Goal: Information Seeking & Learning: Learn about a topic

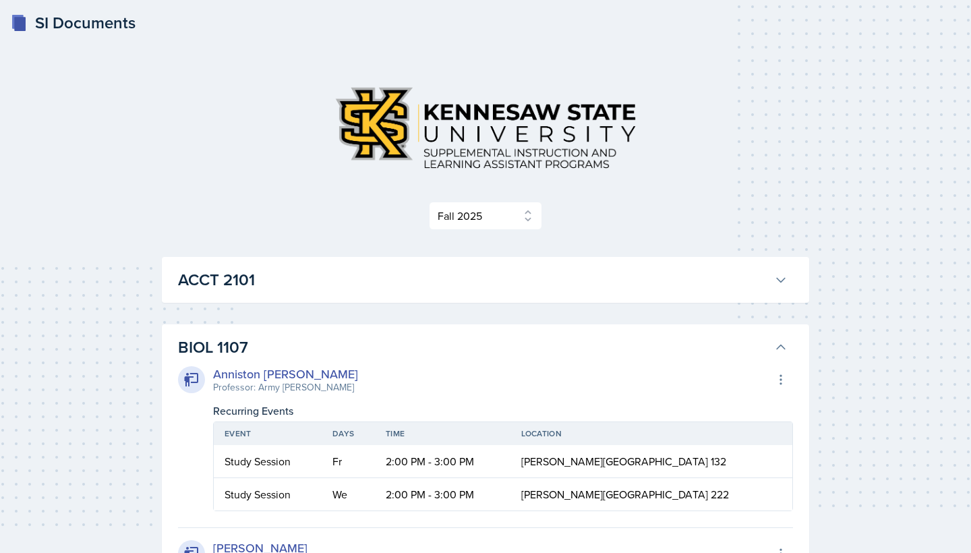
select select "2bed604d-1099-4043-b1bc-2365e8740244"
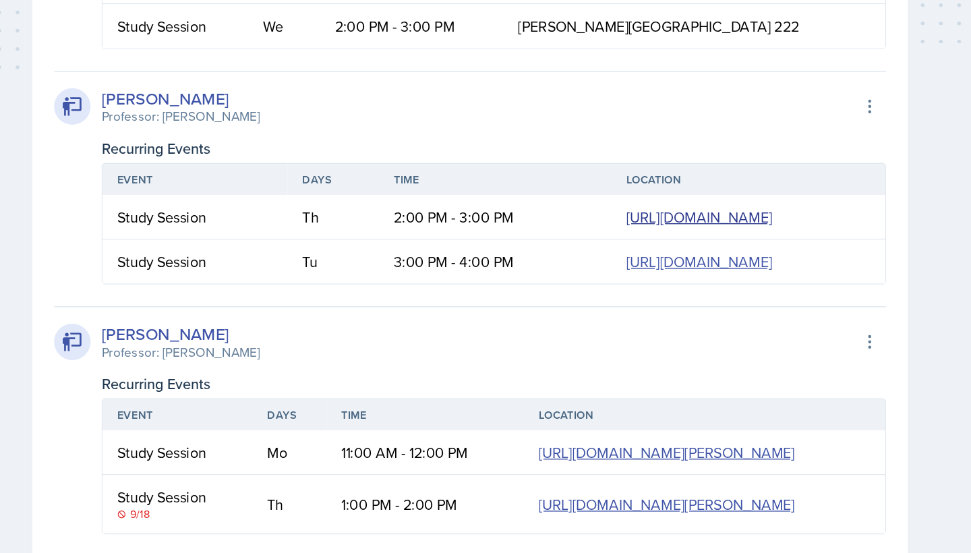
scroll to position [475, 138]
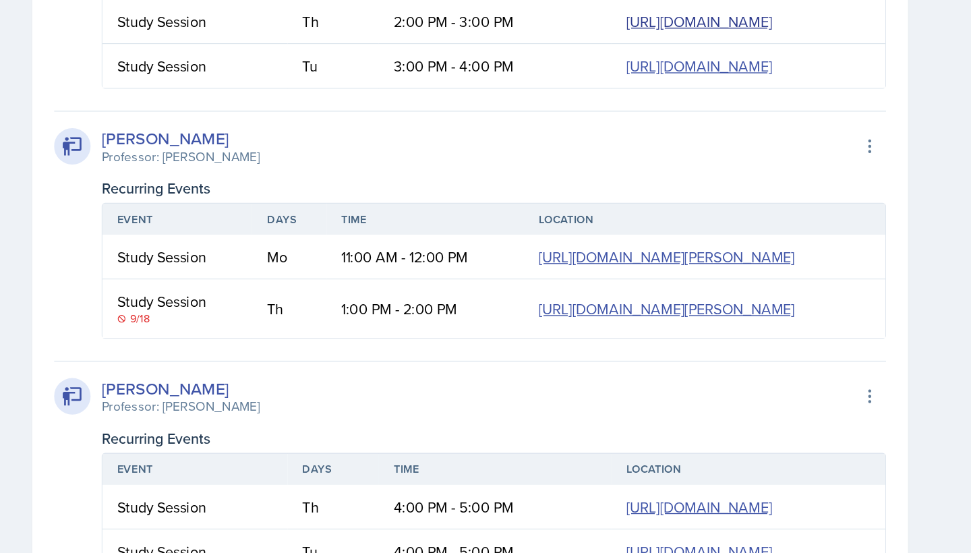
click at [601, 167] on link "[URL][DOMAIN_NAME]" at bounding box center [655, 159] width 108 height 15
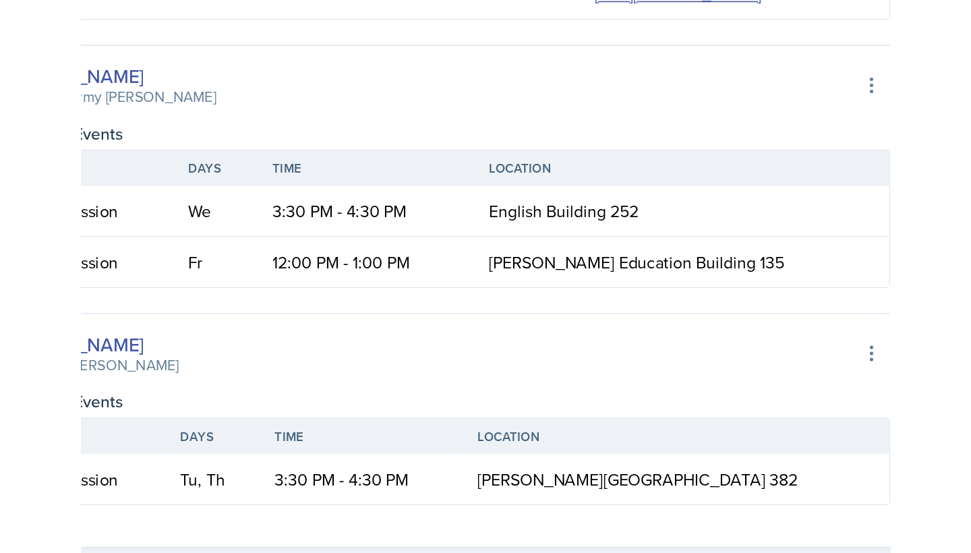
scroll to position [954, 0]
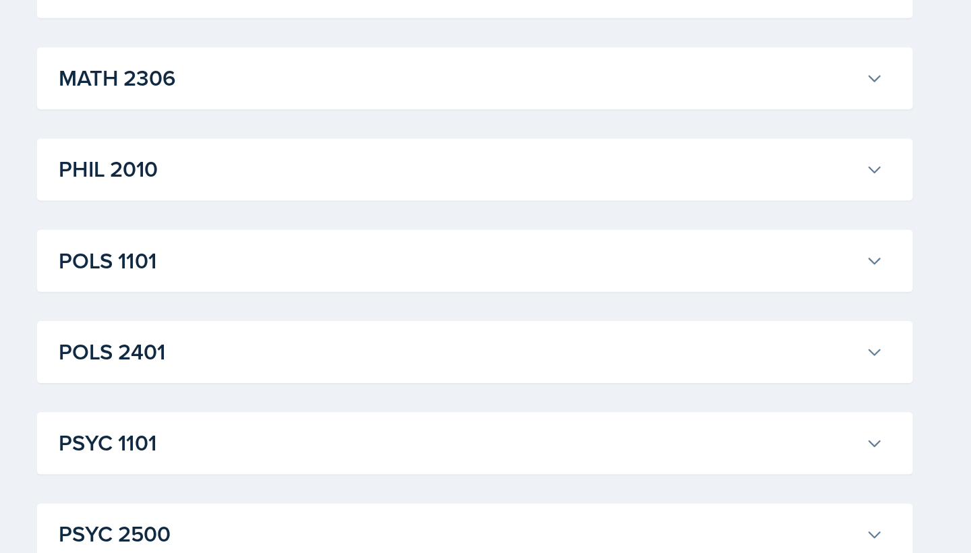
scroll to position [4140, 0]
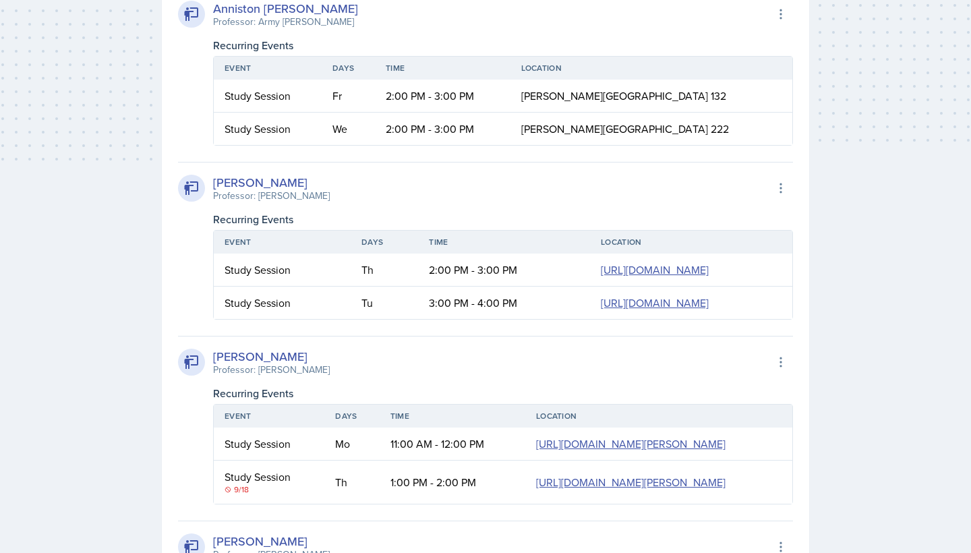
scroll to position [428, 0]
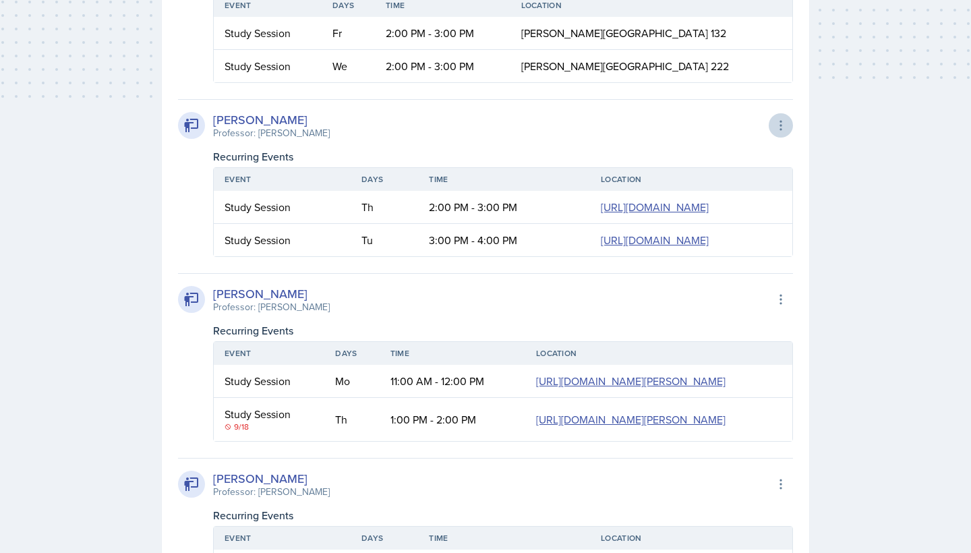
click at [781, 127] on icon at bounding box center [780, 125] width 13 height 13
click at [563, 120] on div "[PERSON_NAME] Professor: [PERSON_NAME] Export to Google Calendar" at bounding box center [485, 126] width 615 height 30
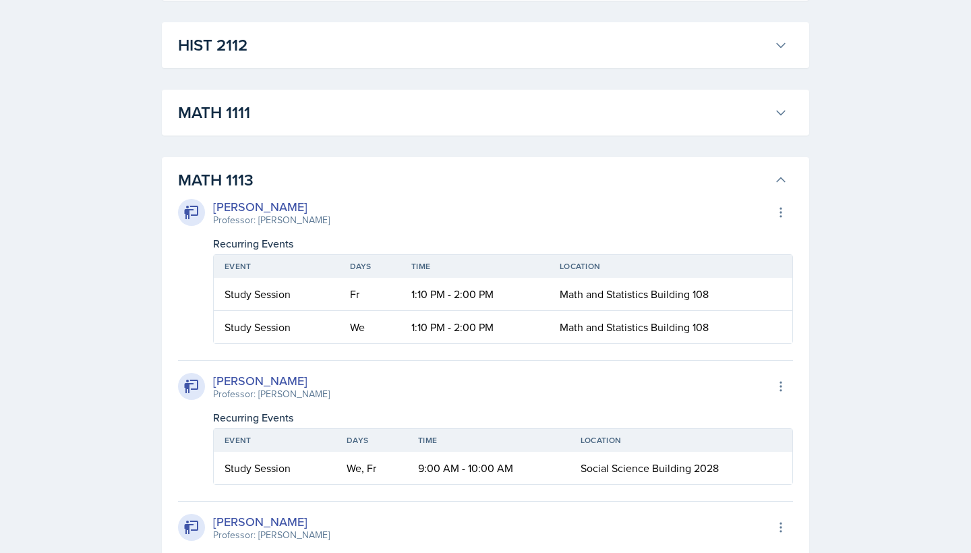
scroll to position [2195, 0]
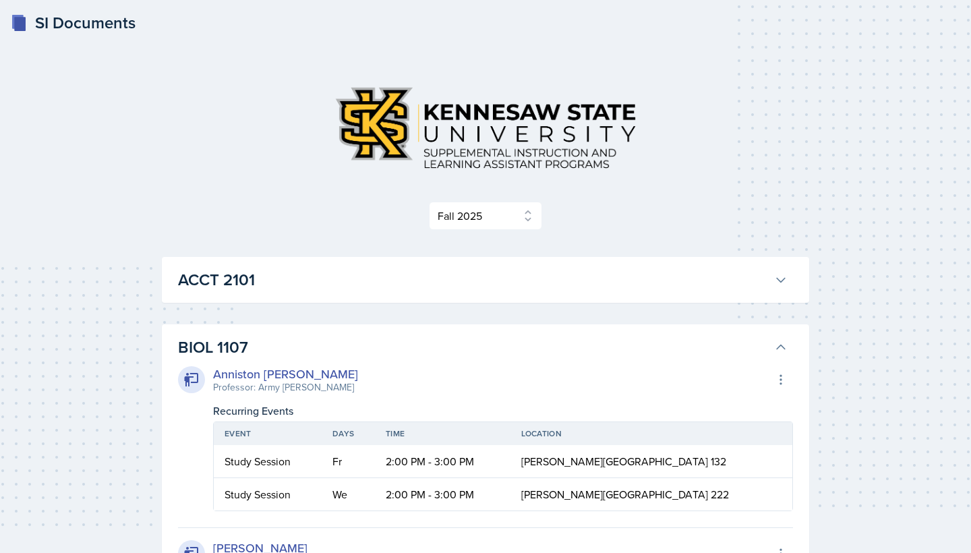
scroll to position [0, 0]
click at [615, 288] on h3 "ACCT 2101" at bounding box center [473, 280] width 590 height 24
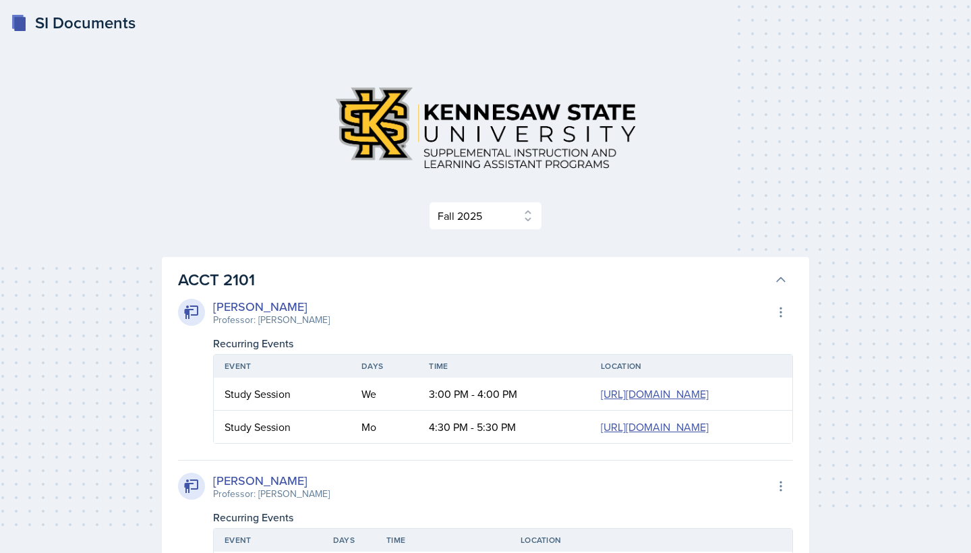
click at [615, 288] on h3 "ACCT 2101" at bounding box center [473, 280] width 590 height 24
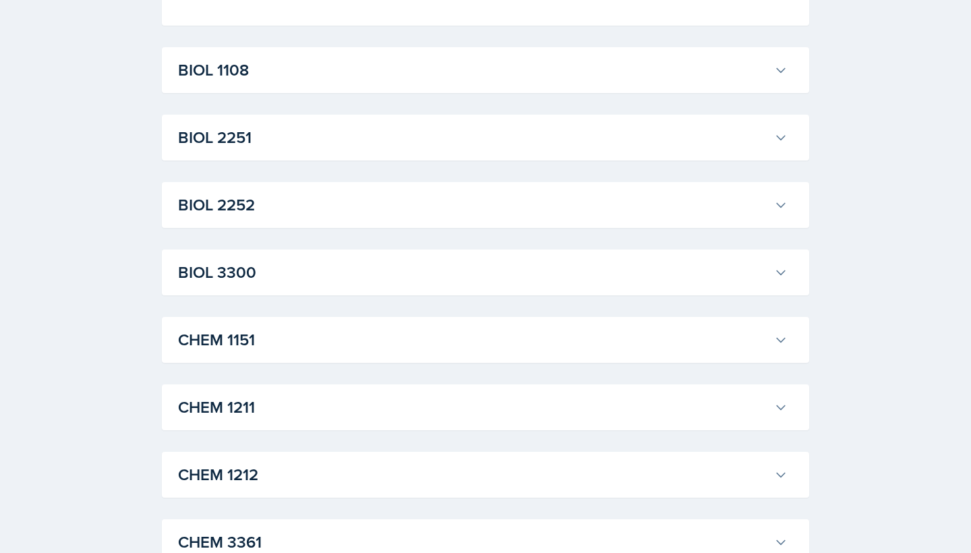
scroll to position [1361, 0]
click at [389, 81] on h3 "BIOL 1108" at bounding box center [473, 69] width 590 height 24
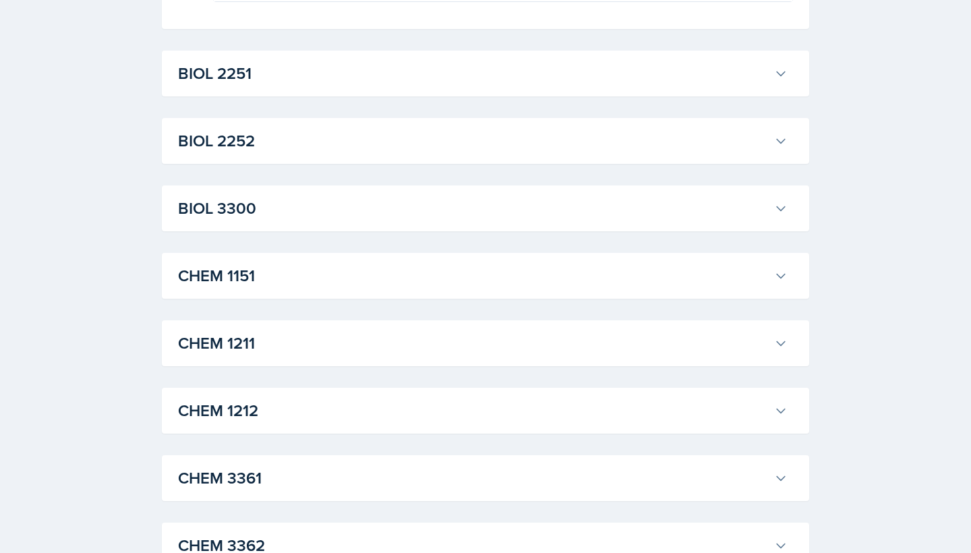
scroll to position [1601, 0]
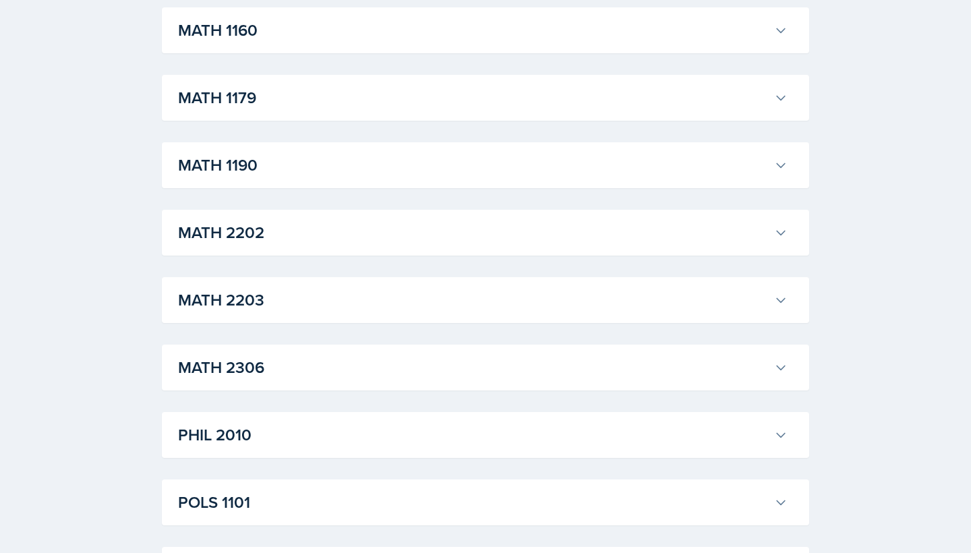
scroll to position [3969, 0]
